Goal: Task Accomplishment & Management: Manage account settings

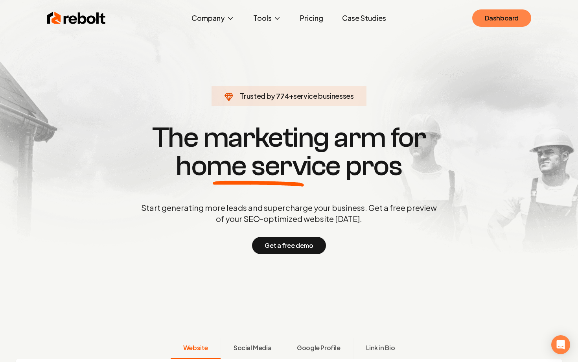
click at [497, 18] on link "Dashboard" at bounding box center [502, 17] width 59 height 17
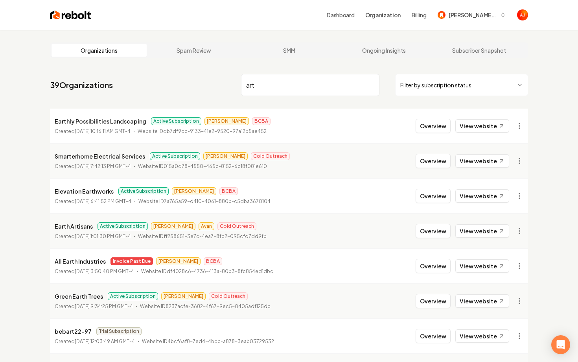
click at [278, 82] on input "art" at bounding box center [310, 85] width 138 height 22
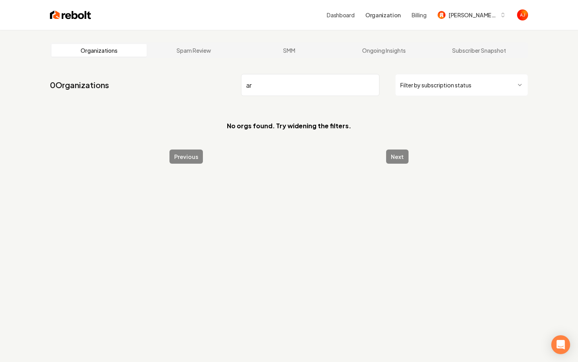
type input "a"
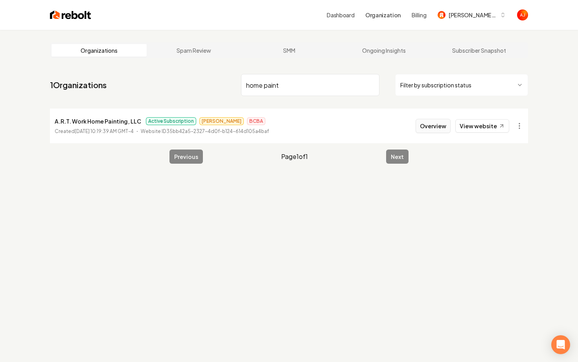
type input "home paint"
click at [430, 128] on button "Overview" at bounding box center [433, 126] width 35 height 14
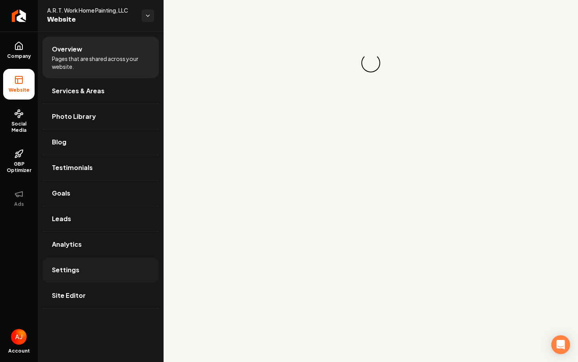
click at [84, 266] on link "Settings" at bounding box center [100, 269] width 116 height 25
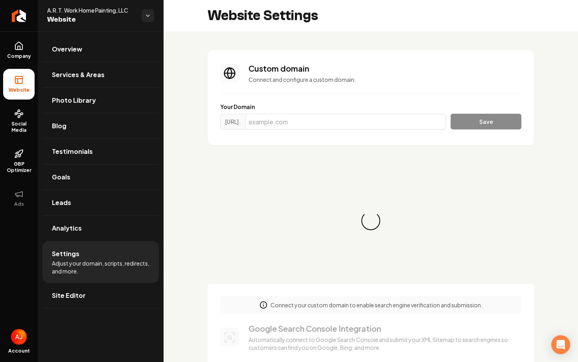
scroll to position [71, 0]
click at [317, 128] on input "Main content area" at bounding box center [345, 122] width 201 height 16
paste input "[DOMAIN_NAME]"
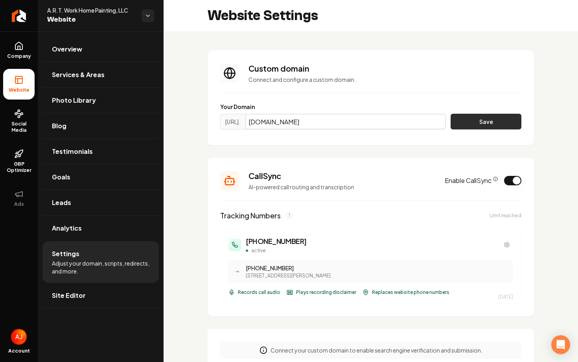
type input "[DOMAIN_NAME]"
click at [478, 124] on button "Save" at bounding box center [486, 122] width 71 height 16
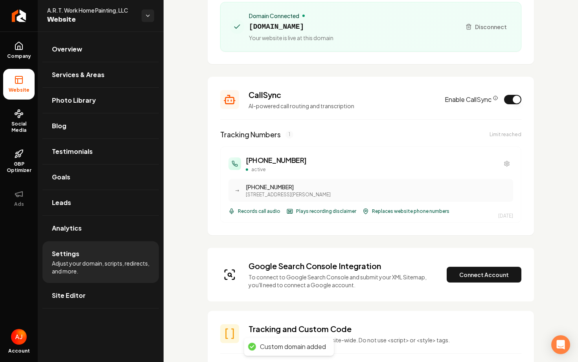
scroll to position [113, 0]
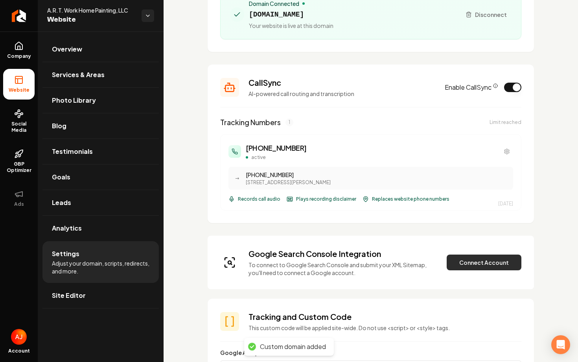
click at [472, 263] on button "Connect Account" at bounding box center [484, 263] width 75 height 16
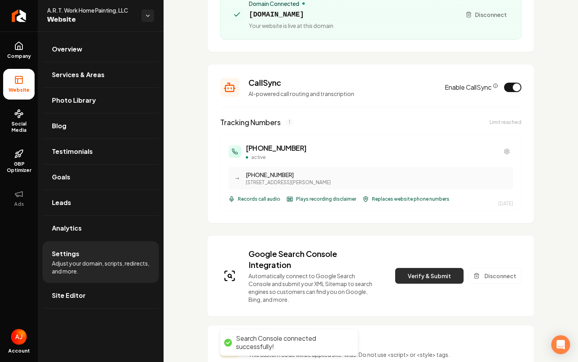
click at [408, 279] on button "Verify & Submit" at bounding box center [429, 276] width 68 height 16
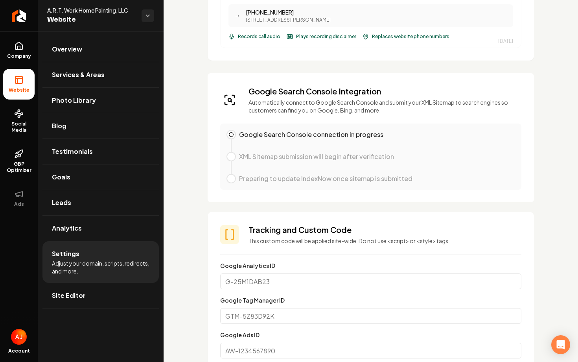
scroll to position [0, 0]
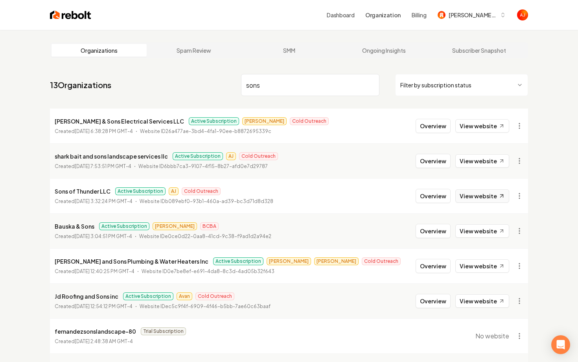
type input "sons"
click at [488, 199] on link "View website" at bounding box center [483, 195] width 54 height 13
